Goal: Information Seeking & Learning: Learn about a topic

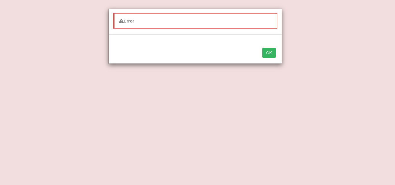
click at [272, 49] on button "OK" at bounding box center [268, 53] width 13 height 10
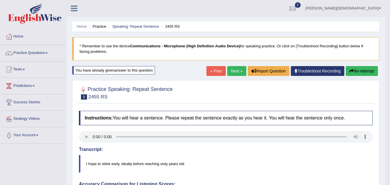
click at [234, 70] on link "Next »" at bounding box center [236, 71] width 19 height 10
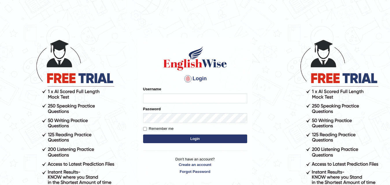
type input "razaislam"
click at [191, 138] on button "Login" at bounding box center [195, 139] width 104 height 9
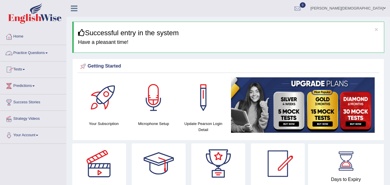
click at [46, 51] on link "Practice Questions" at bounding box center [33, 52] width 66 height 14
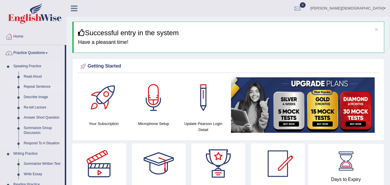
click at [33, 85] on link "Repeat Sentence" at bounding box center [43, 87] width 44 height 10
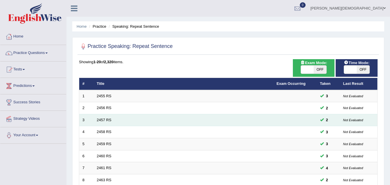
click at [108, 117] on td "2457 RS" at bounding box center [184, 120] width 180 height 12
click at [104, 119] on link "2457 RS" at bounding box center [104, 120] width 15 height 4
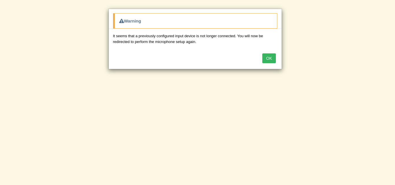
click at [275, 58] on button "OK" at bounding box center [268, 59] width 13 height 10
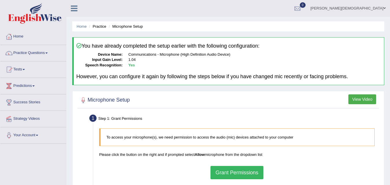
click at [222, 175] on button "Grant Permissions" at bounding box center [237, 172] width 53 height 13
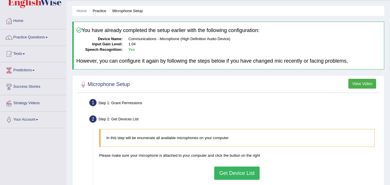
scroll to position [21, 0]
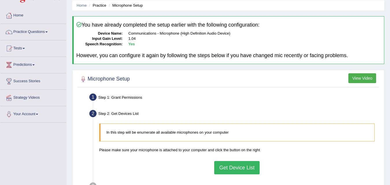
drag, startPoint x: 387, startPoint y: 149, endPoint x: 395, endPoint y: 118, distance: 31.6
click at [390, 122] on html "Toggle navigation Home Practice Questions Speaking Practice Read Aloud Repeat S…" at bounding box center [195, 71] width 390 height 185
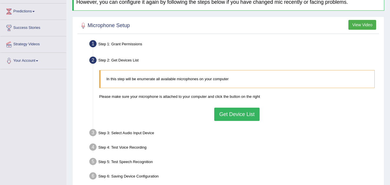
scroll to position [86, 0]
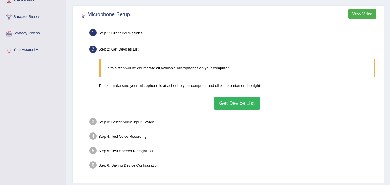
click at [231, 96] on div "In this step will be enumerate all available microphones on your computer Pleas…" at bounding box center [237, 84] width 282 height 56
click at [231, 104] on button "Get Device List" at bounding box center [236, 103] width 45 height 13
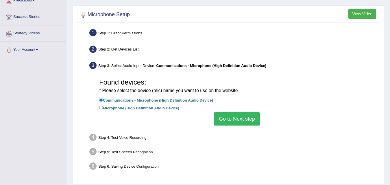
click at [229, 125] on button "Go to Next step" at bounding box center [237, 119] width 46 height 13
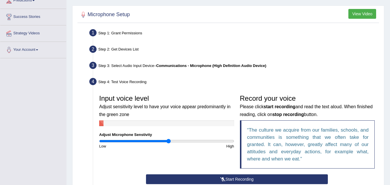
click at [217, 177] on button "Start Recording" at bounding box center [237, 180] width 182 height 10
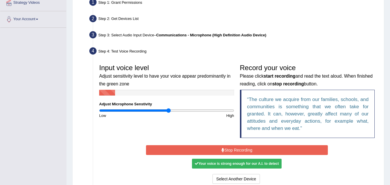
scroll to position [121, 0]
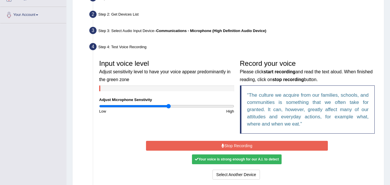
click at [259, 141] on button "Stop Recording" at bounding box center [237, 146] width 182 height 10
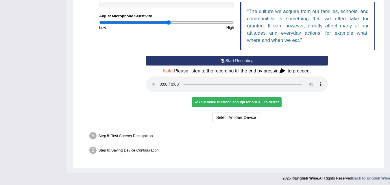
scroll to position [207, 0]
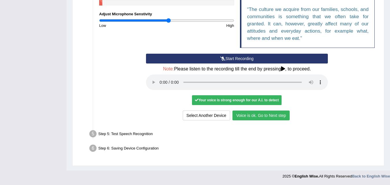
click at [265, 115] on button "Voice is ok. Go to Next step" at bounding box center [261, 116] width 57 height 10
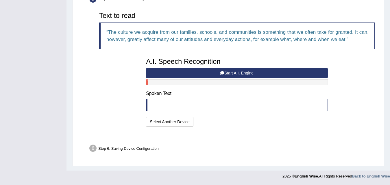
scroll to position [177, 0]
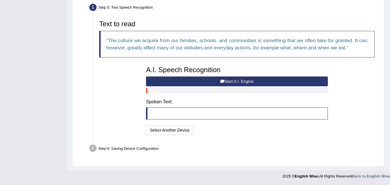
click at [208, 80] on button "Start A.I. Engine" at bounding box center [237, 82] width 182 height 10
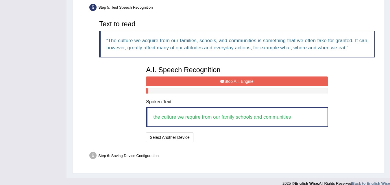
click at [208, 80] on button "Stop A.I. Engine" at bounding box center [237, 82] width 182 height 10
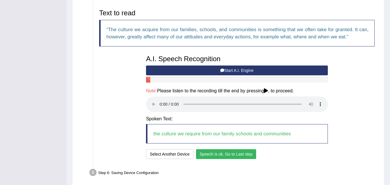
scroll to position [212, 0]
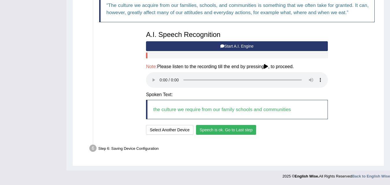
click at [239, 127] on button "Speech is ok. Go to Last step" at bounding box center [226, 130] width 60 height 10
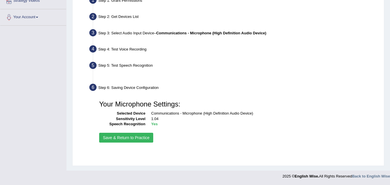
scroll to position [118, 0]
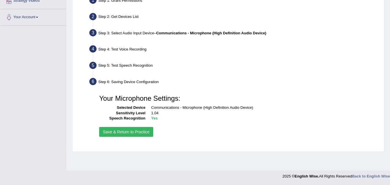
click at [139, 130] on button "Save & Return to Practice" at bounding box center [126, 132] width 54 height 10
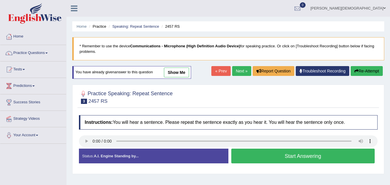
click at [287, 155] on button "Start Answering" at bounding box center [304, 156] width 144 height 15
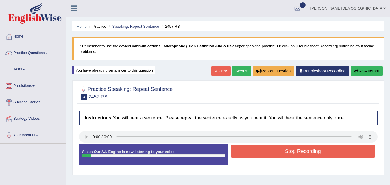
click at [287, 155] on button "Stop Recording" at bounding box center [304, 151] width 144 height 13
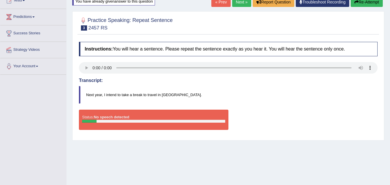
scroll to position [70, 0]
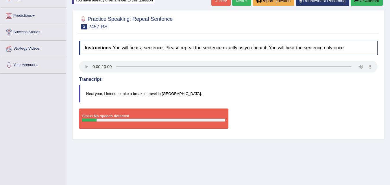
click at [240, 0] on link "Next »" at bounding box center [241, 1] width 19 height 10
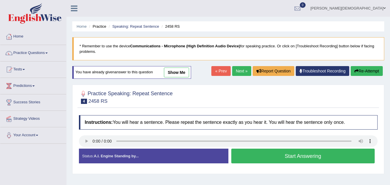
click at [261, 157] on button "Start Answering" at bounding box center [304, 156] width 144 height 15
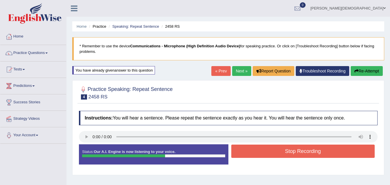
click at [261, 157] on button "Stop Recording" at bounding box center [304, 151] width 144 height 13
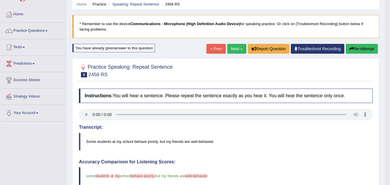
scroll to position [10, 0]
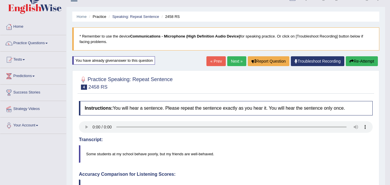
click at [237, 60] on link "Next »" at bounding box center [236, 61] width 19 height 10
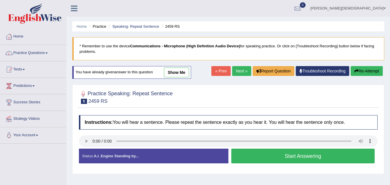
click at [271, 161] on button "Start Answering" at bounding box center [304, 156] width 144 height 15
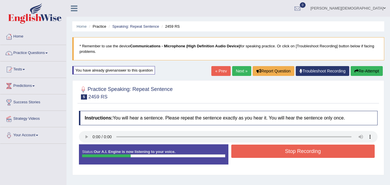
click at [220, 75] on link "« Prev" at bounding box center [221, 71] width 19 height 10
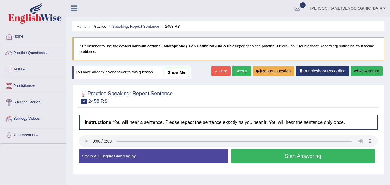
click at [236, 71] on link "Next »" at bounding box center [241, 71] width 19 height 10
click at [300, 155] on button "Start Answering" at bounding box center [304, 156] width 144 height 15
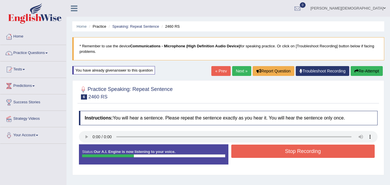
click at [300, 155] on button "Stop Recording" at bounding box center [304, 151] width 144 height 13
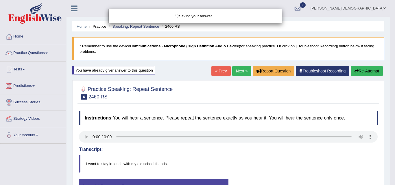
click at [390, 81] on div "Saving your answer..." at bounding box center [197, 92] width 395 height 185
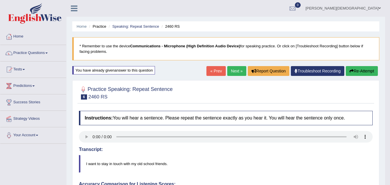
drag, startPoint x: 395, startPoint y: 81, endPoint x: 388, endPoint y: 147, distance: 66.6
click at [232, 73] on link "Next »" at bounding box center [236, 71] width 19 height 10
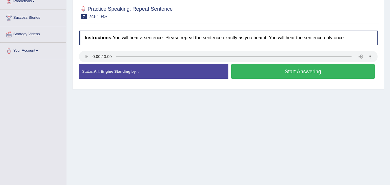
scroll to position [87, 0]
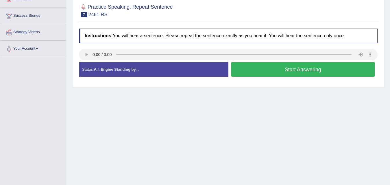
click at [243, 67] on button "Start Answering" at bounding box center [304, 69] width 144 height 15
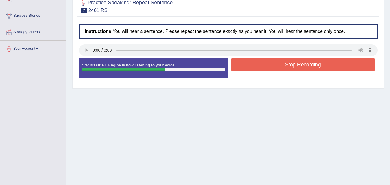
click at [243, 67] on button "Stop Recording" at bounding box center [304, 64] width 144 height 13
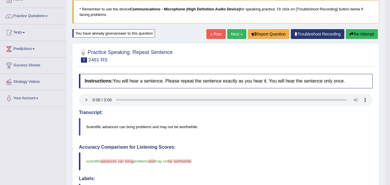
scroll to position [0, 0]
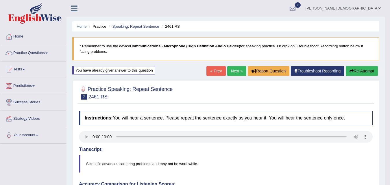
click at [229, 73] on link "Next »" at bounding box center [236, 71] width 19 height 10
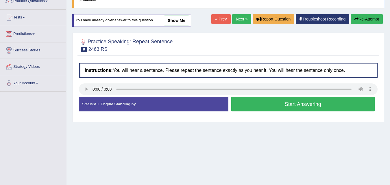
scroll to position [55, 0]
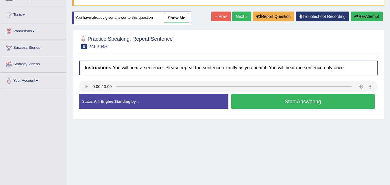
click at [249, 102] on button "Start Answering" at bounding box center [304, 101] width 144 height 15
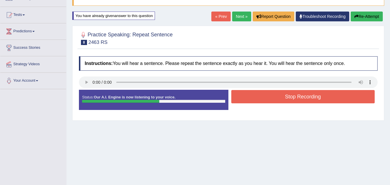
click at [249, 102] on button "Stop Recording" at bounding box center [304, 96] width 144 height 13
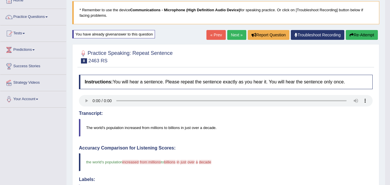
scroll to position [0, 0]
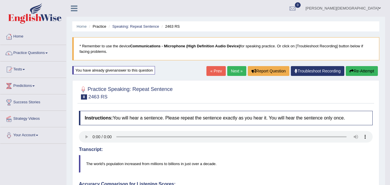
click at [239, 71] on link "Next »" at bounding box center [236, 71] width 19 height 10
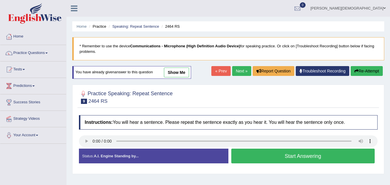
click at [247, 156] on button "Start Answering" at bounding box center [304, 156] width 144 height 15
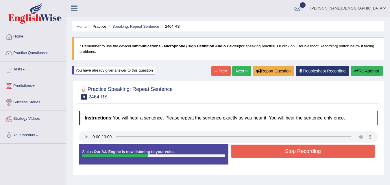
click at [247, 156] on button "Stop Recording" at bounding box center [304, 151] width 144 height 13
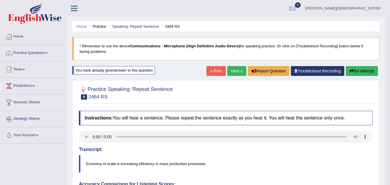
drag, startPoint x: 395, startPoint y: 78, endPoint x: 393, endPoint y: 36, distance: 42.0
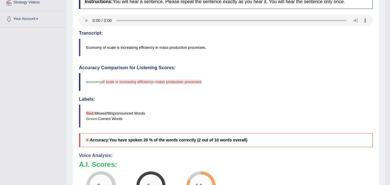
scroll to position [112, 0]
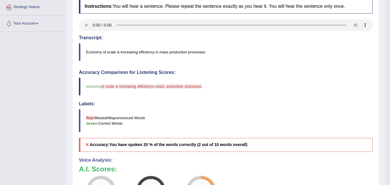
drag, startPoint x: 380, startPoint y: 86, endPoint x: 379, endPoint y: 67, distance: 19.4
click at [379, 67] on div "Home Practice Speaking: Repeat Sentence 2464 RS * Remember to use the device Co…" at bounding box center [226, 80] width 319 height 385
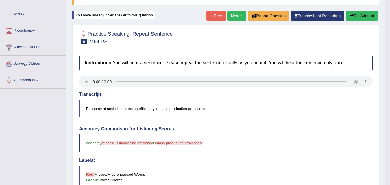
scroll to position [48, 0]
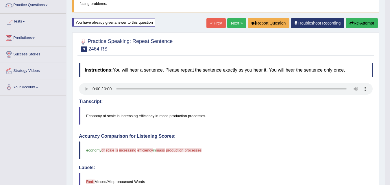
click at [229, 27] on link "Next »" at bounding box center [236, 23] width 19 height 10
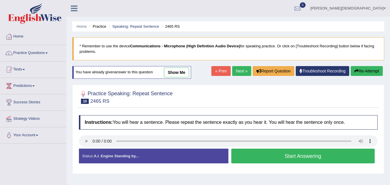
click at [249, 160] on button "Start Answering" at bounding box center [304, 156] width 144 height 15
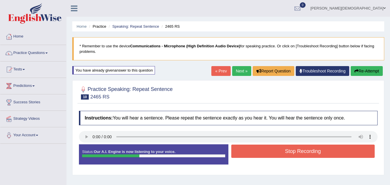
click at [247, 148] on button "Stop Recording" at bounding box center [304, 151] width 144 height 13
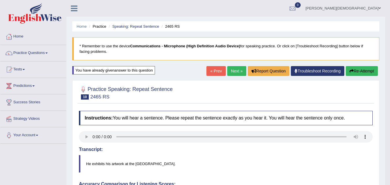
drag, startPoint x: 394, startPoint y: 87, endPoint x: 395, endPoint y: 78, distance: 8.7
click at [237, 69] on link "Next »" at bounding box center [236, 71] width 19 height 10
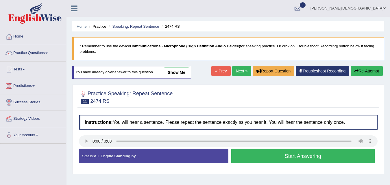
click at [245, 149] on button "Start Answering" at bounding box center [304, 156] width 144 height 15
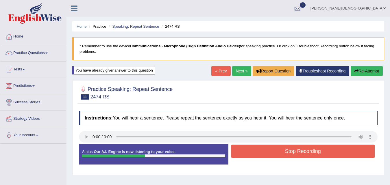
click at [245, 149] on button "Stop Recording" at bounding box center [304, 151] width 144 height 13
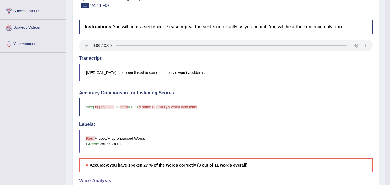
scroll to position [48, 0]
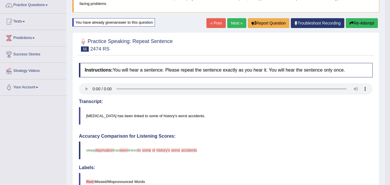
click at [359, 21] on button "Re-Attempt" at bounding box center [362, 23] width 32 height 10
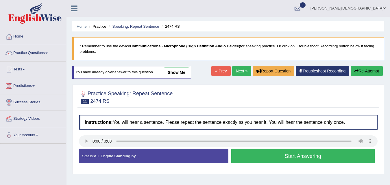
click at [385, 4] on link "[PERSON_NAME][DEMOGRAPHIC_DATA]" at bounding box center [348, 7] width 84 height 15
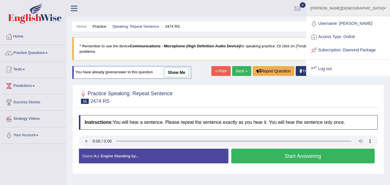
click at [361, 74] on link "Log out" at bounding box center [348, 69] width 83 height 13
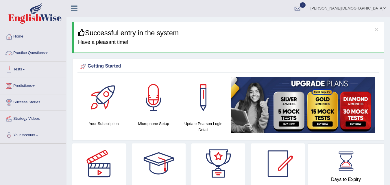
click at [34, 53] on link "Practice Questions" at bounding box center [33, 52] width 66 height 14
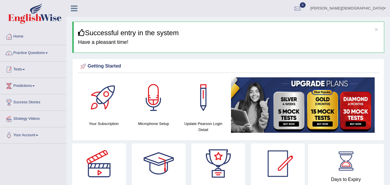
click at [65, 74] on link "Tests" at bounding box center [33, 69] width 66 height 14
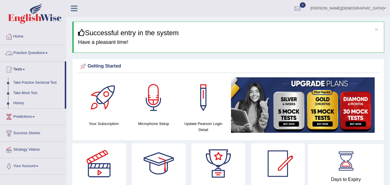
click at [53, 52] on link "Practice Questions" at bounding box center [33, 52] width 66 height 14
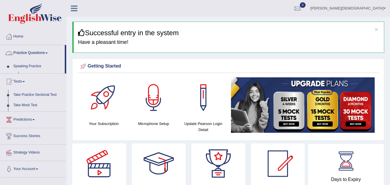
click at [53, 52] on link "Practice Questions" at bounding box center [32, 52] width 65 height 14
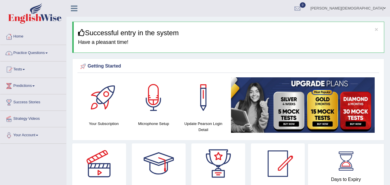
click at [53, 52] on link "Practice Questions" at bounding box center [33, 52] width 66 height 14
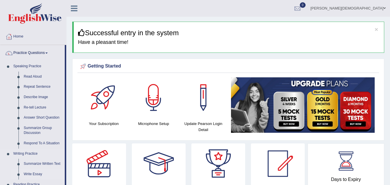
click at [34, 173] on link "Write Essay" at bounding box center [43, 175] width 44 height 10
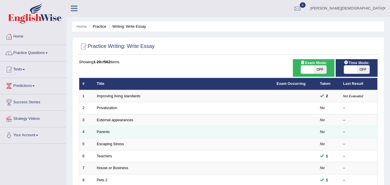
click at [139, 136] on td "Parents" at bounding box center [184, 132] width 180 height 12
click at [106, 131] on link "Parents" at bounding box center [103, 132] width 13 height 4
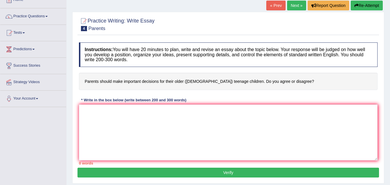
scroll to position [41, 0]
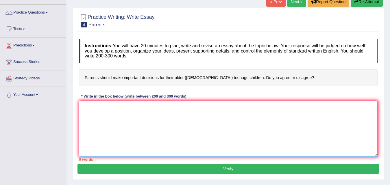
click at [103, 141] on textarea at bounding box center [228, 129] width 299 height 56
type textarea "R"
type textarea "s"
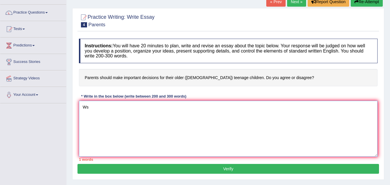
type textarea "W"
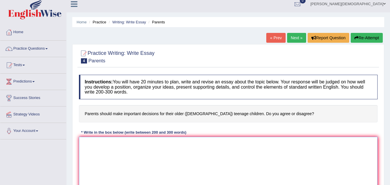
scroll to position [0, 0]
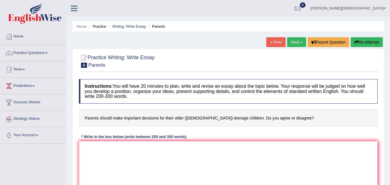
click at [385, 2] on link "Muhammad Raza Islam" at bounding box center [348, 7] width 84 height 15
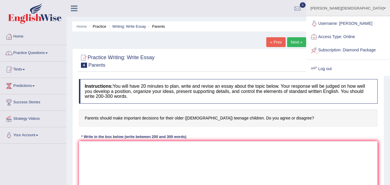
click at [352, 72] on link "Log out" at bounding box center [348, 69] width 83 height 13
